Goal: Task Accomplishment & Management: Manage account settings

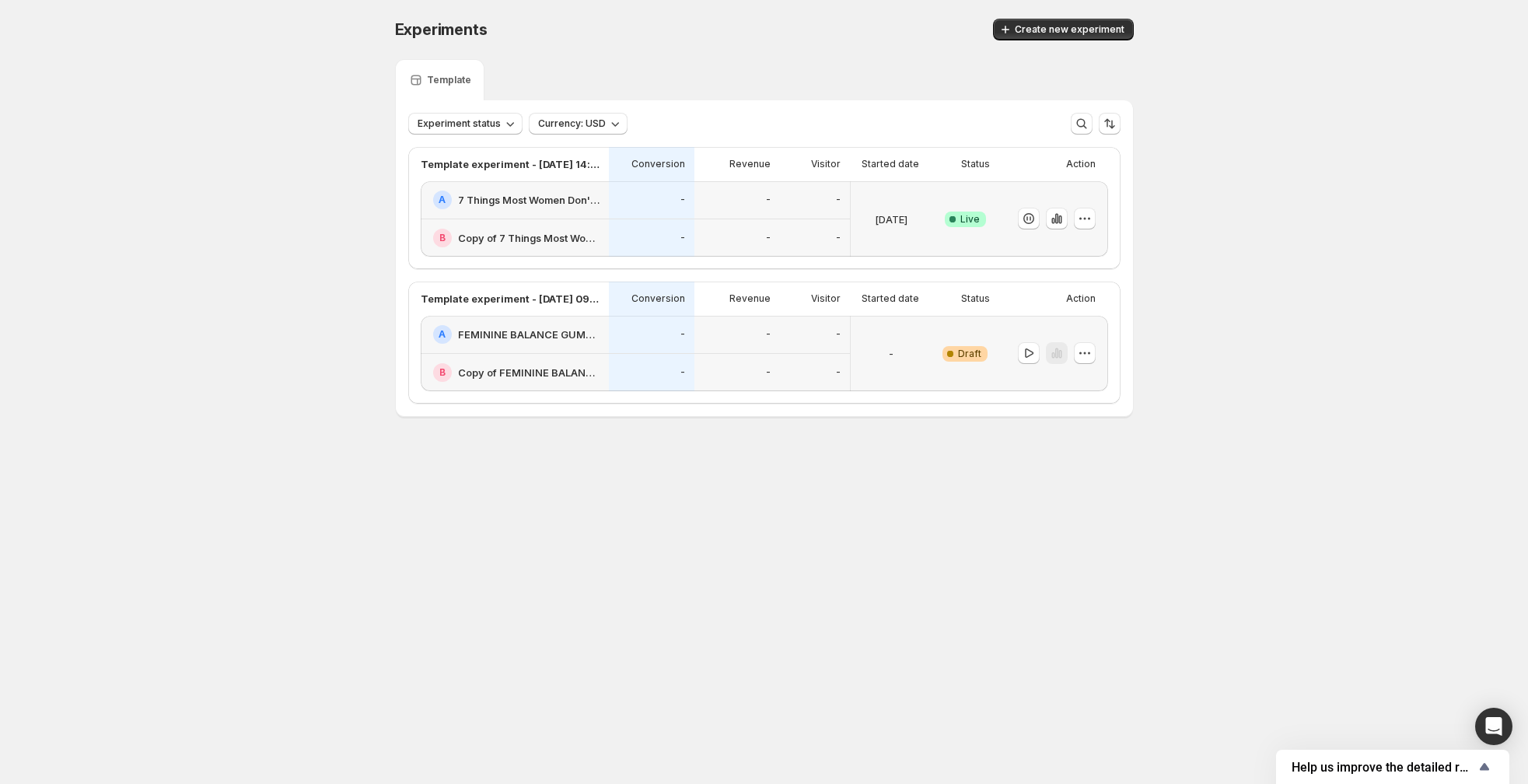
click at [572, 214] on div "A 7 Things Most Women Don't Know" at bounding box center [514, 200] width 188 height 38
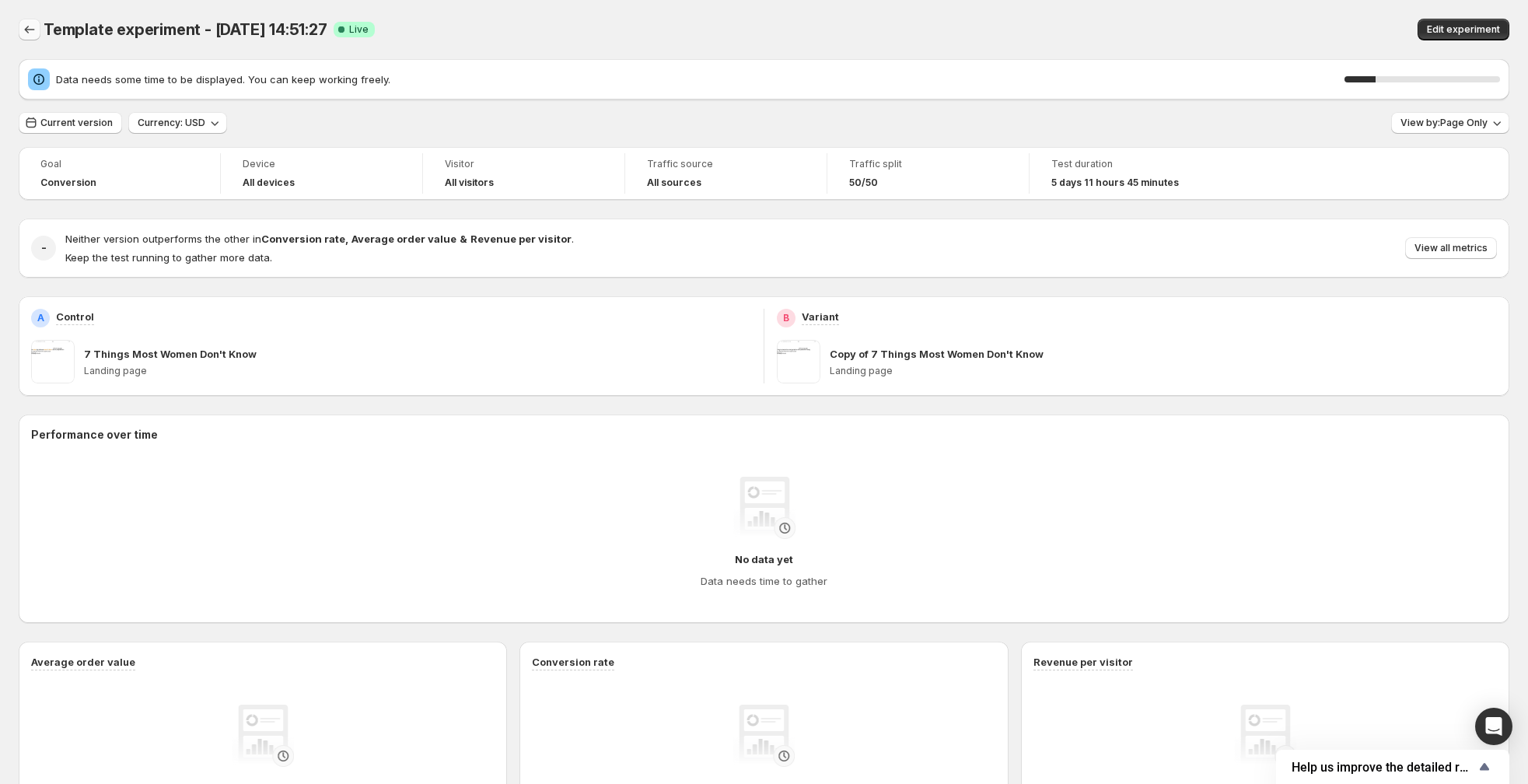
click at [29, 35] on icon "Back" at bounding box center [29, 29] width 16 height 16
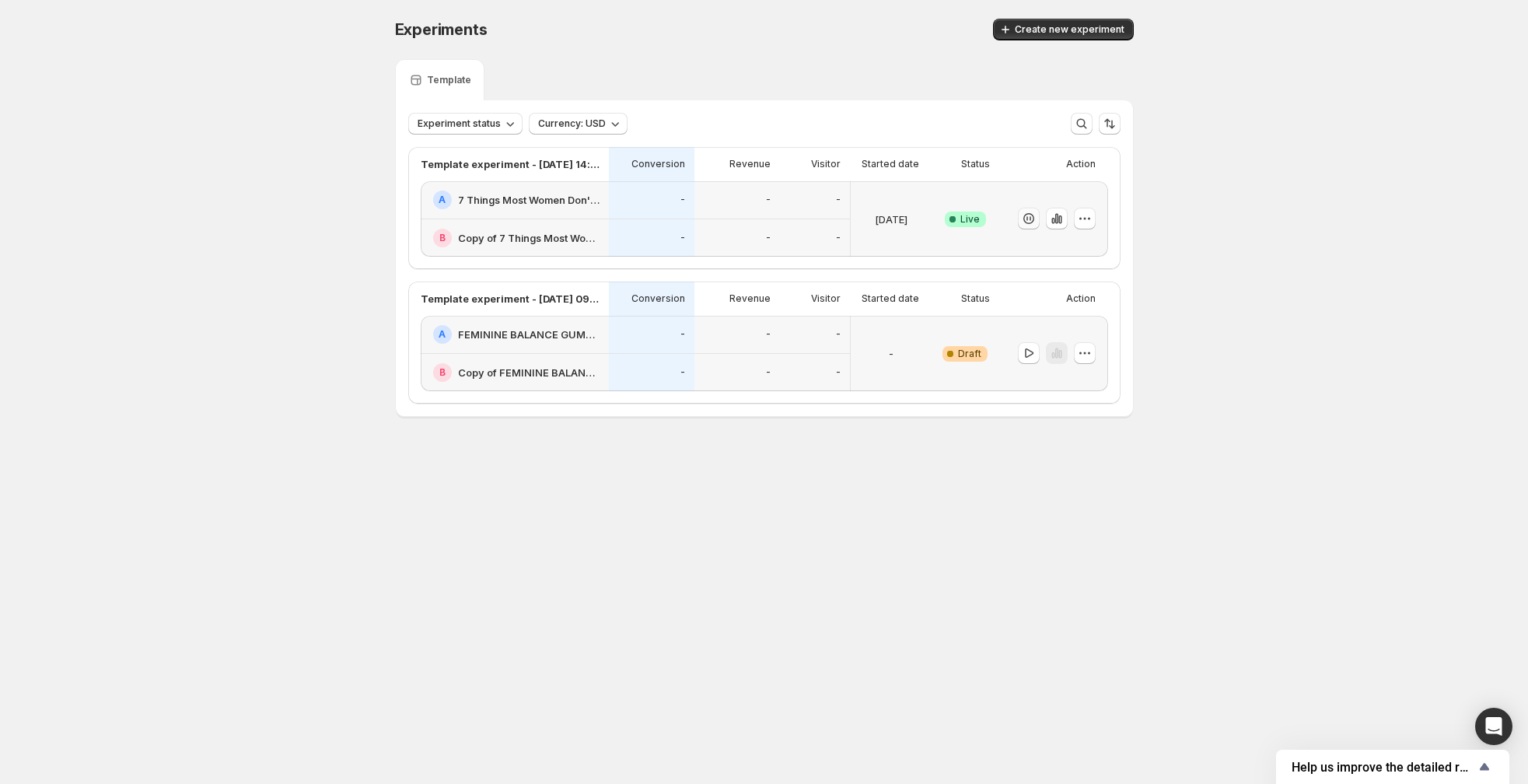
click at [1025, 220] on icon "button" at bounding box center [1029, 218] width 16 height 16
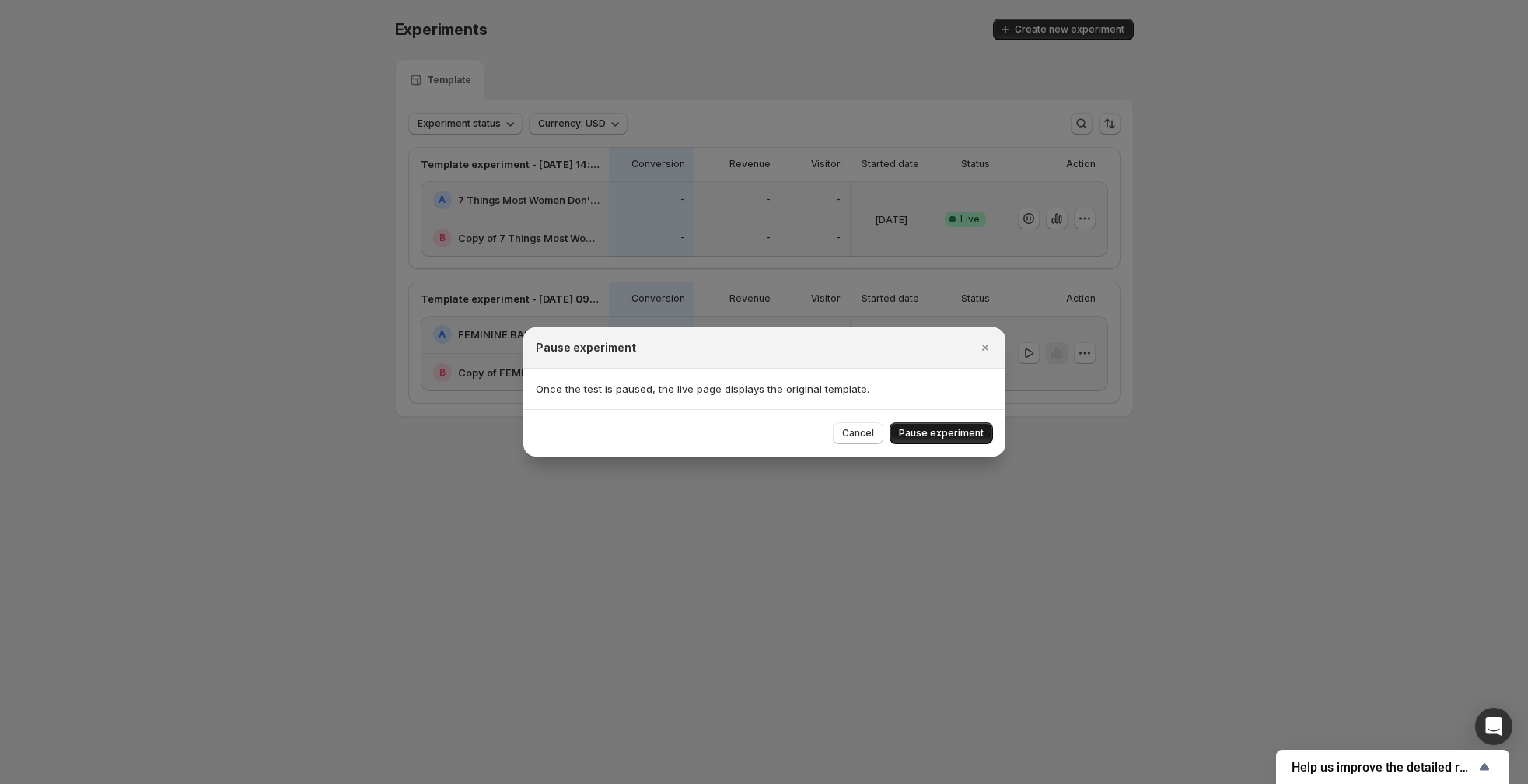
click at [969, 436] on span "Pause experiment" at bounding box center [940, 432] width 84 height 13
